Goal: Check status

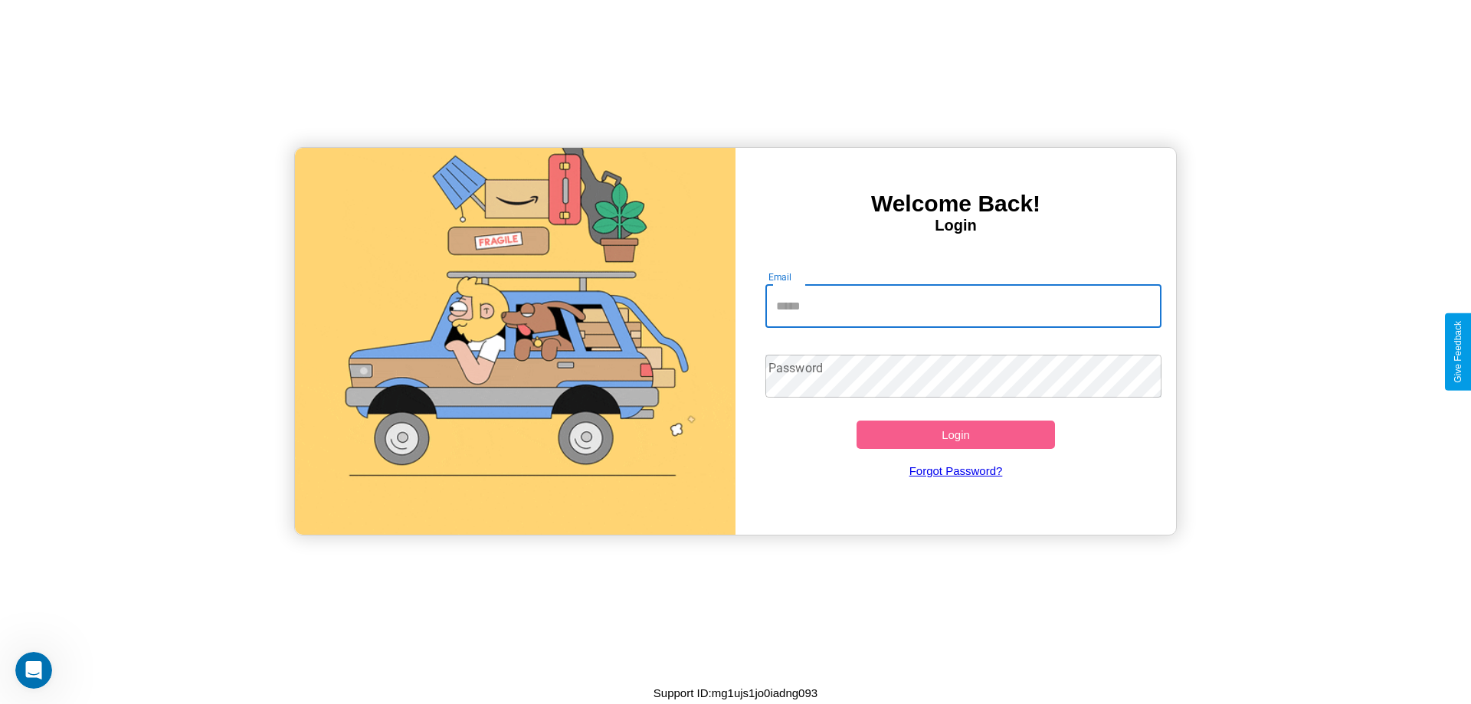
click at [963, 306] on input "Email" at bounding box center [963, 306] width 397 height 43
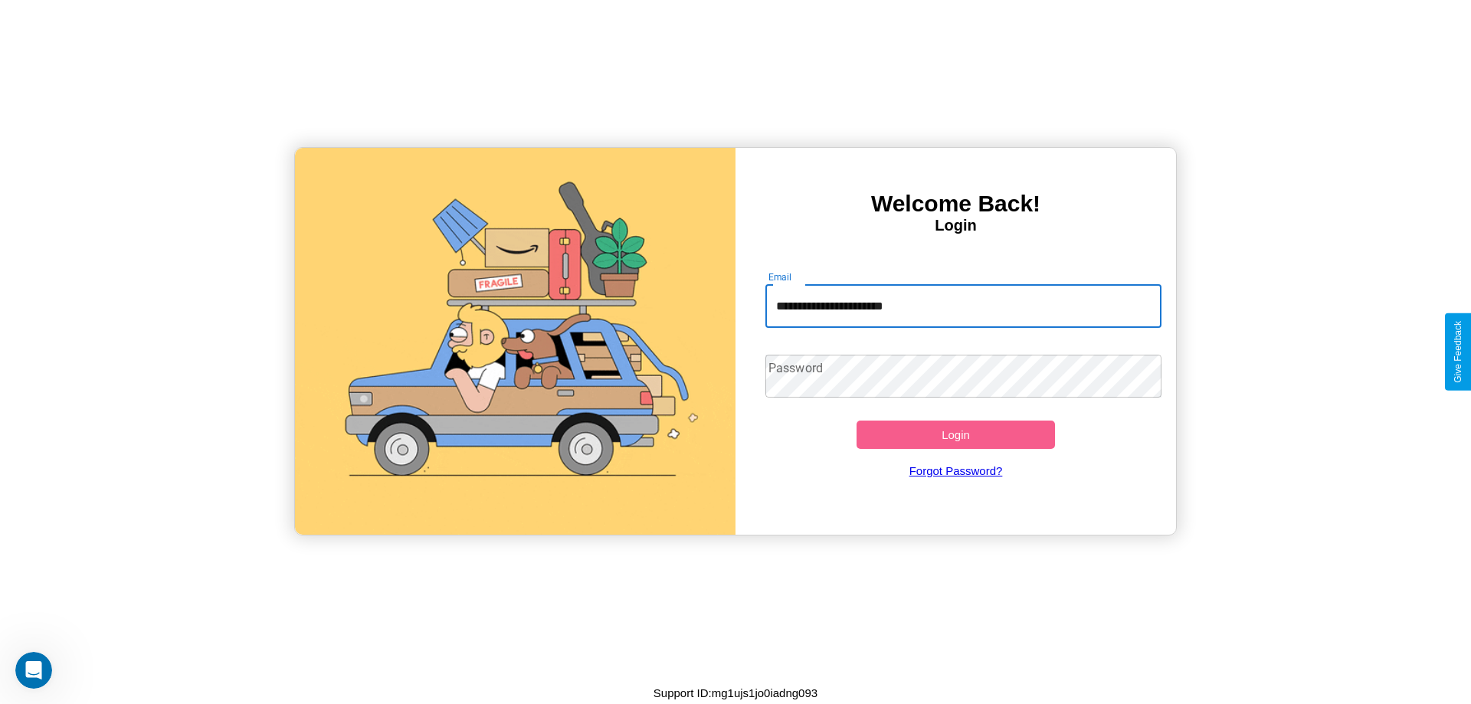
type input "**********"
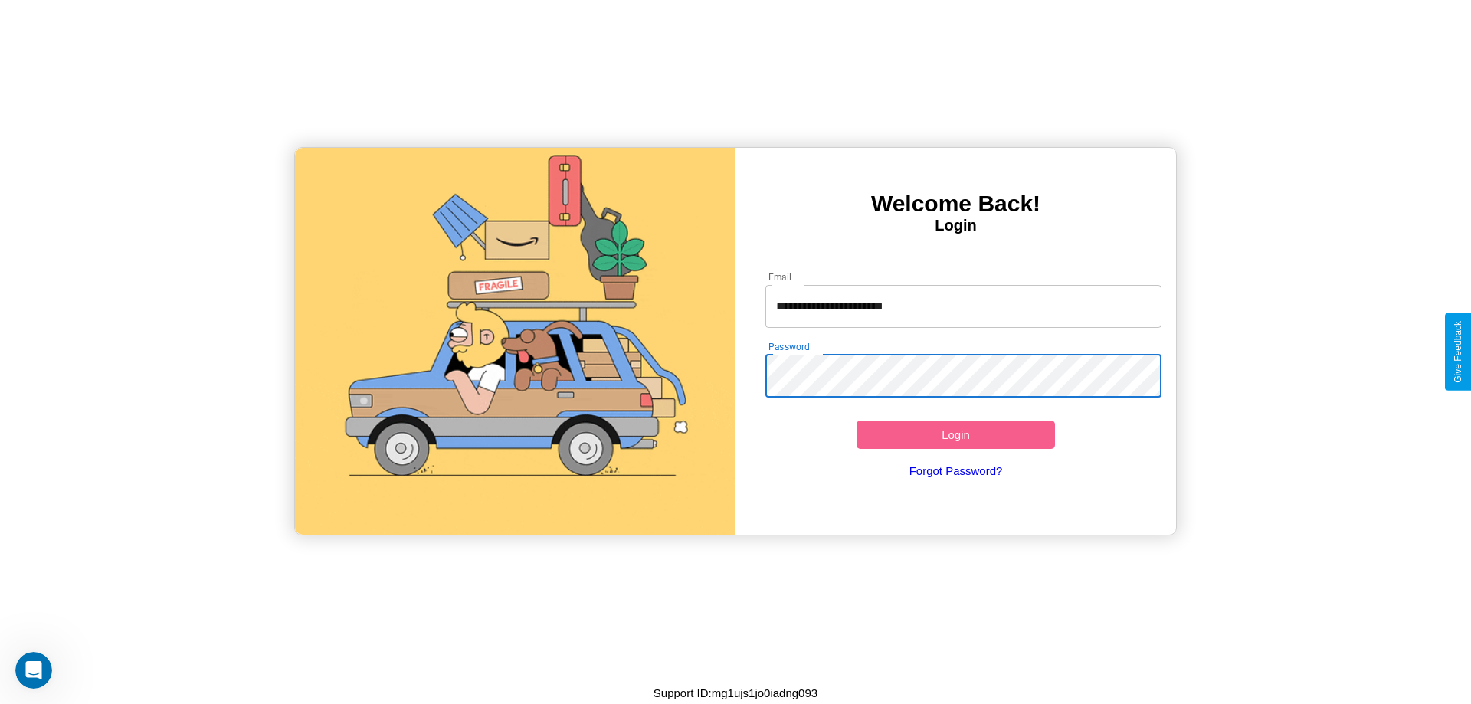
click at [955, 434] on button "Login" at bounding box center [956, 435] width 198 height 28
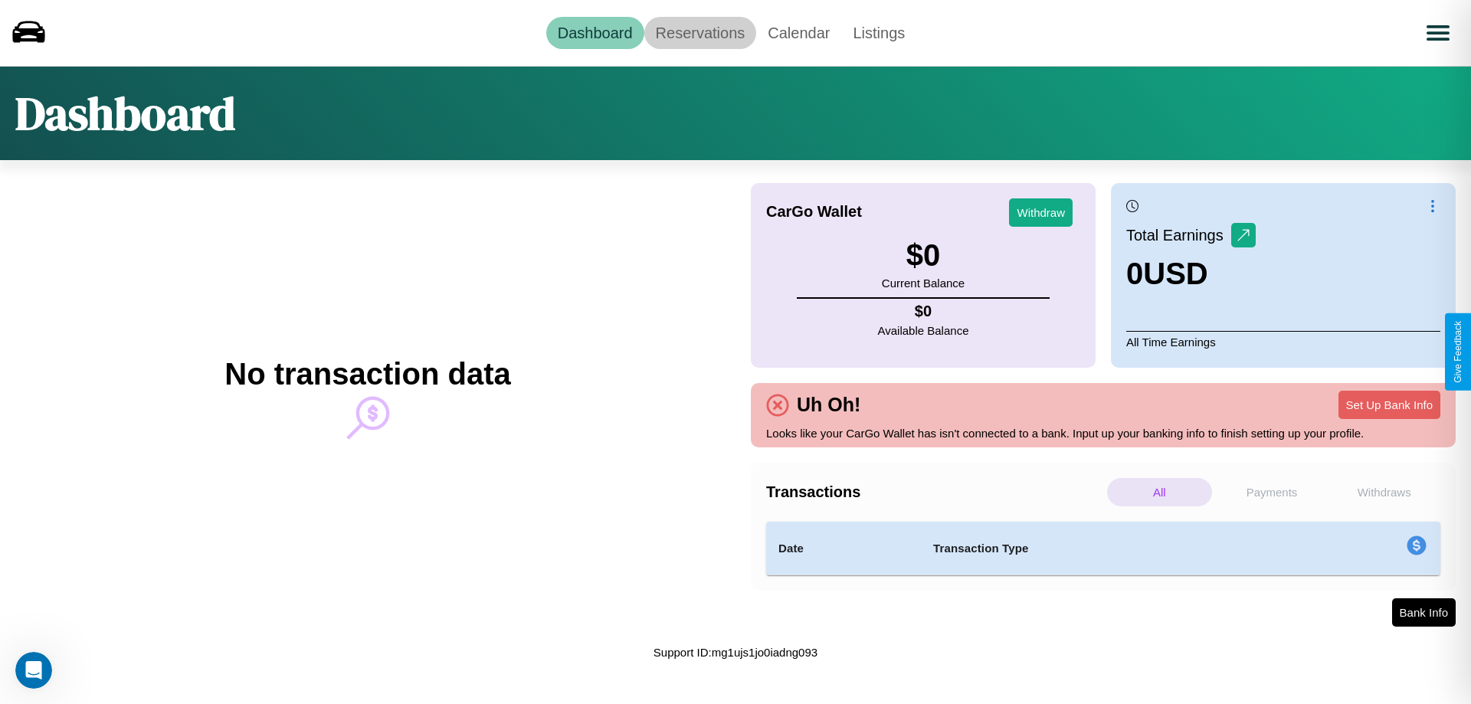
click at [699, 32] on link "Reservations" at bounding box center [700, 33] width 113 height 32
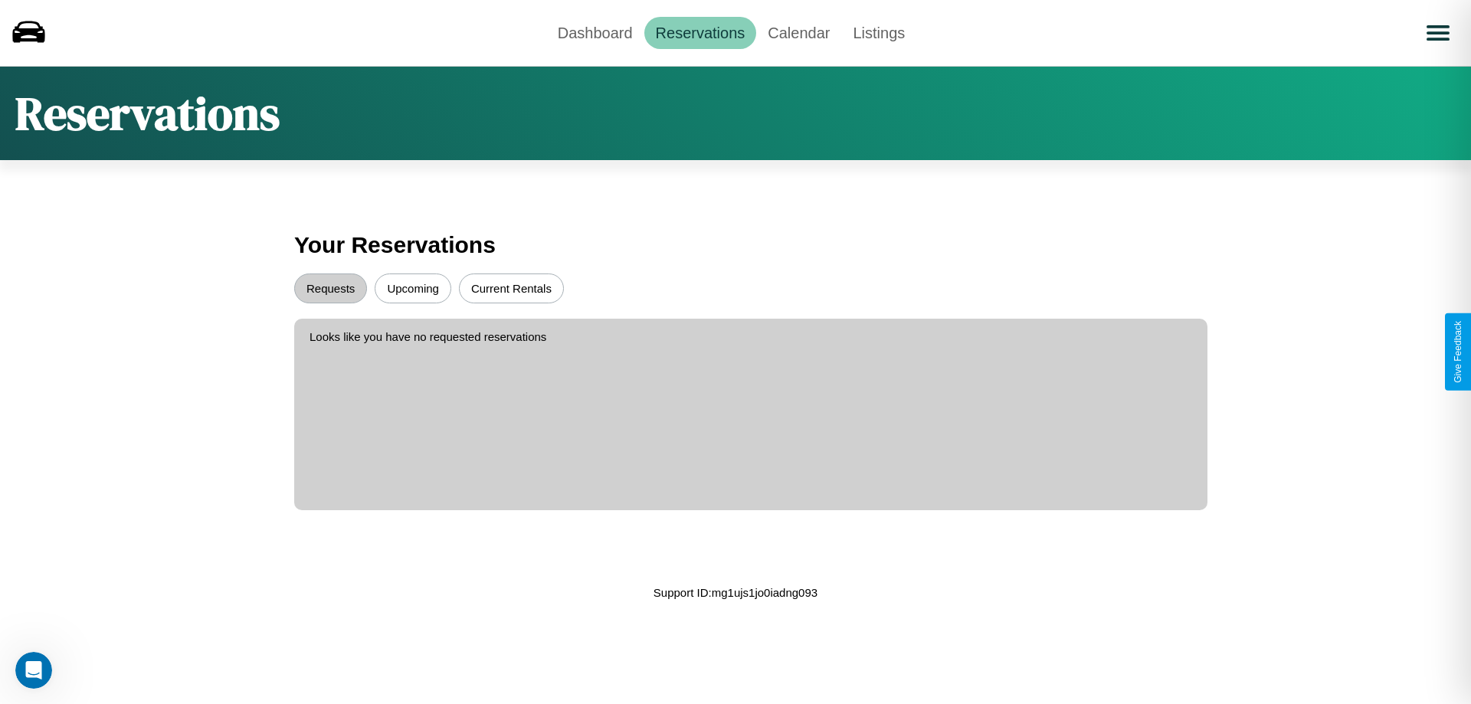
click at [413, 288] on button "Upcoming" at bounding box center [413, 289] width 77 height 30
click at [330, 288] on button "Requests" at bounding box center [330, 289] width 73 height 30
click at [595, 32] on link "Dashboard" at bounding box center [595, 33] width 98 height 32
